Goal: Find specific page/section: Find specific page/section

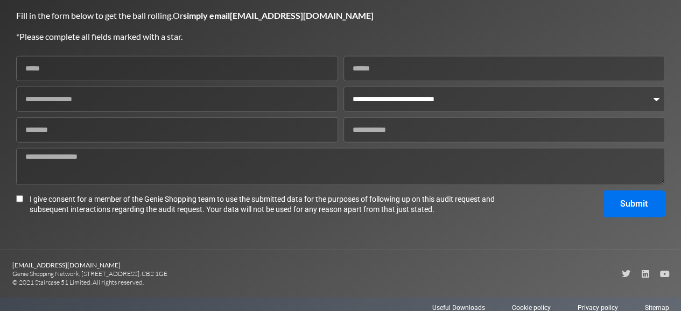
scroll to position [1429, 0]
click at [384, 112] on select "**********" at bounding box center [503, 99] width 321 height 25
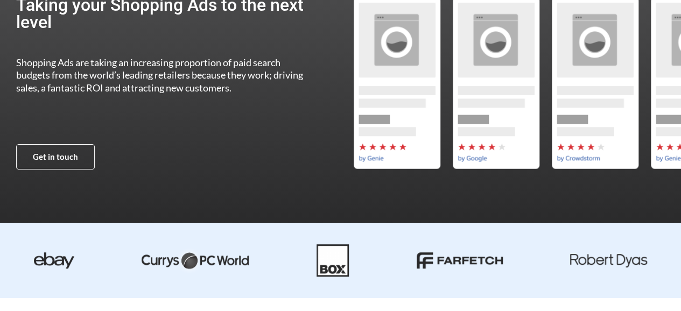
scroll to position [0, 0]
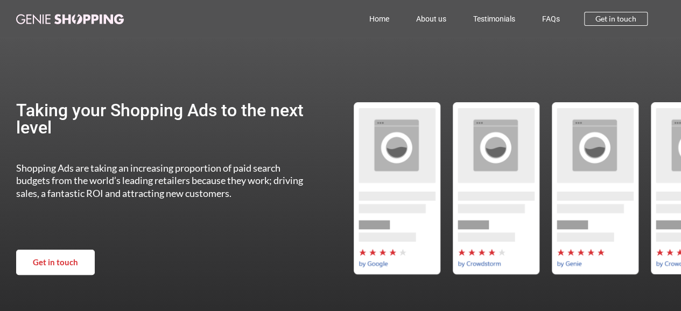
click at [77, 261] on link "Get in touch" at bounding box center [55, 262] width 79 height 25
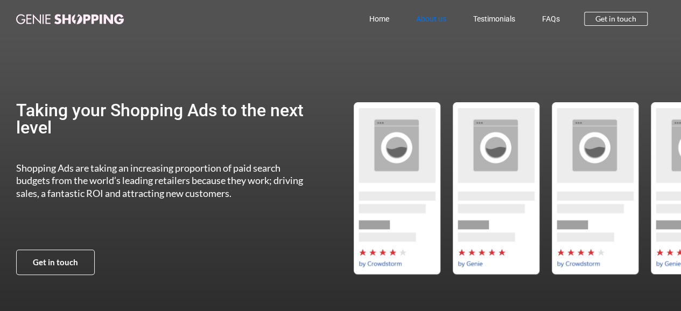
click at [435, 19] on link "About us" at bounding box center [431, 18] width 57 height 25
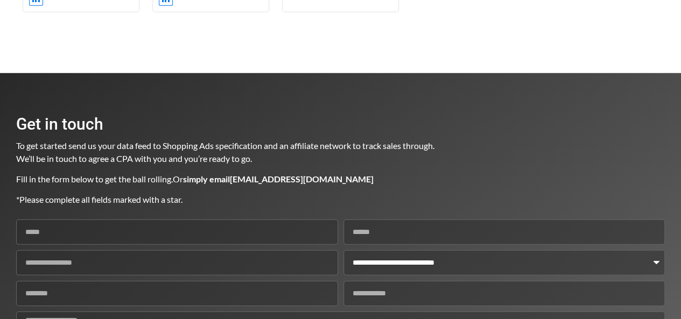
scroll to position [1507, 0]
